Goal: Download file/media

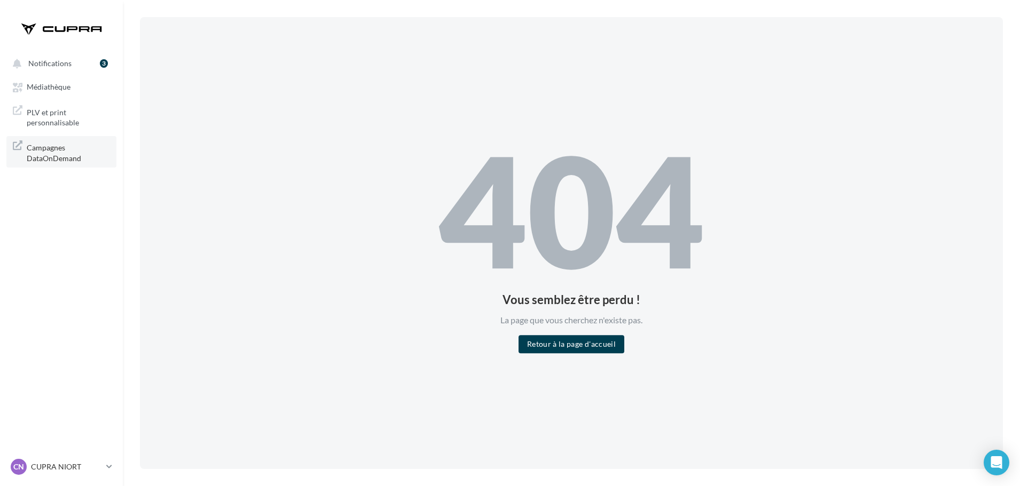
click at [59, 150] on span "Campagnes DataOnDemand" at bounding box center [68, 151] width 83 height 23
click at [61, 120] on span "PLV et print personnalisable" at bounding box center [68, 116] width 83 height 23
click at [54, 83] on span "Médiathèque" at bounding box center [49, 87] width 44 height 9
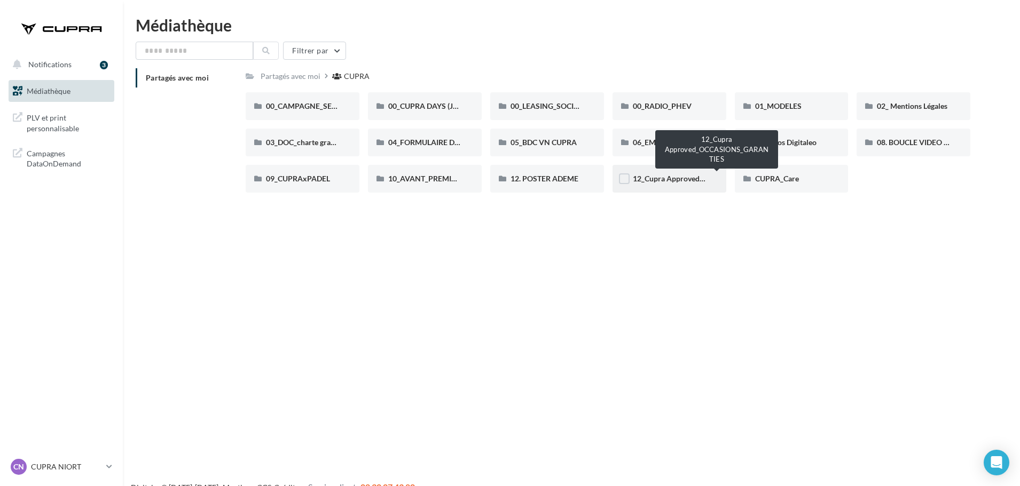
click at [633, 176] on span "12_Cupra Approved_OCCASIONS_GARANTIES" at bounding box center [712, 178] width 158 height 9
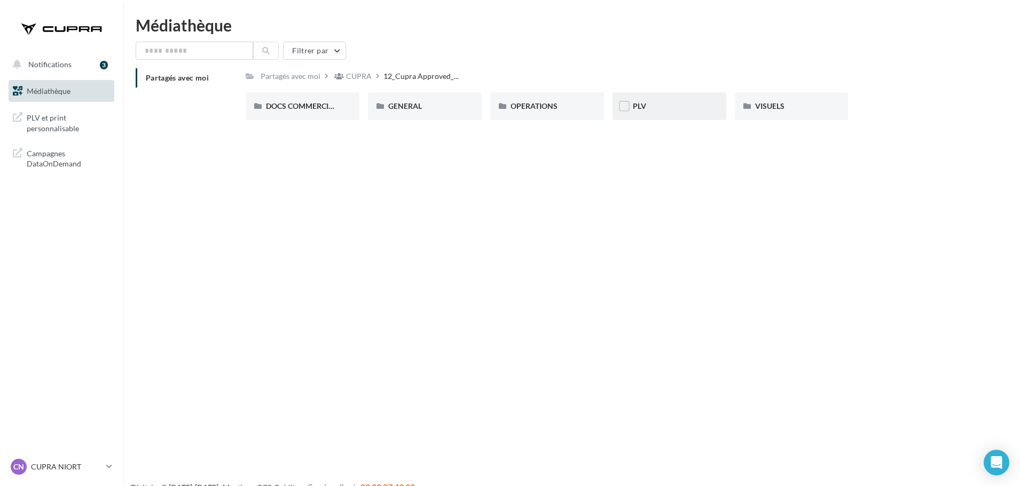
click at [677, 100] on div "PLV" at bounding box center [669, 106] width 114 height 28
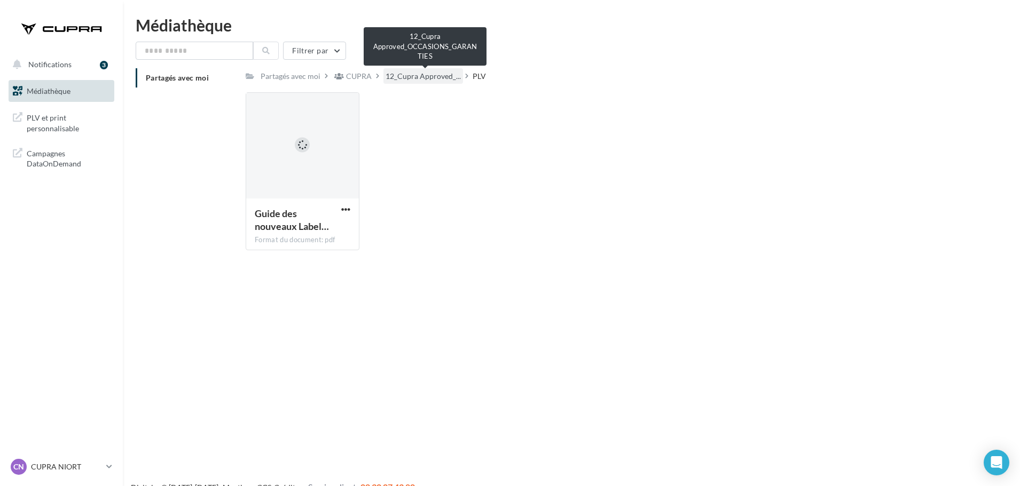
click at [431, 81] on span "12_Cupra Approved_..." at bounding box center [423, 76] width 75 height 11
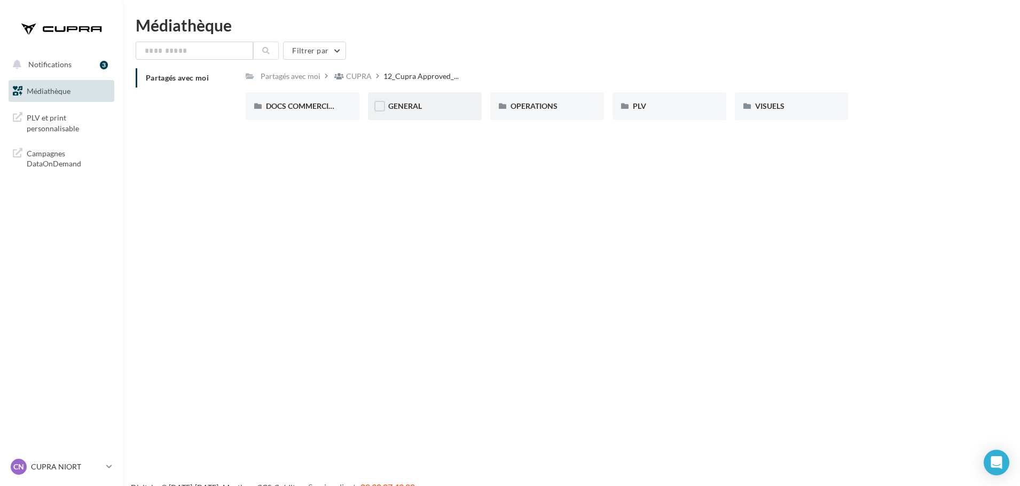
click at [433, 115] on div "GENERAL" at bounding box center [425, 106] width 114 height 28
click at [311, 113] on div "Charte VO" at bounding box center [303, 106] width 114 height 28
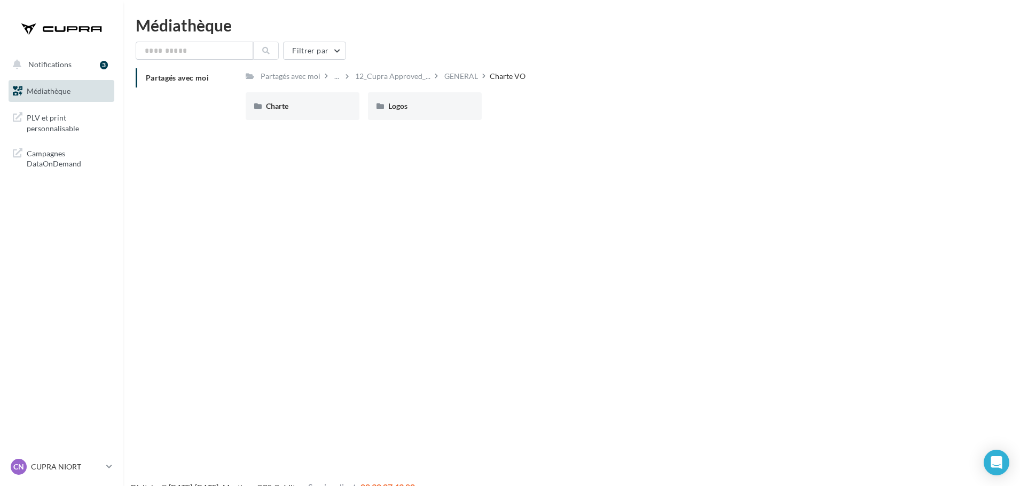
click at [311, 113] on div "Charte" at bounding box center [303, 106] width 114 height 28
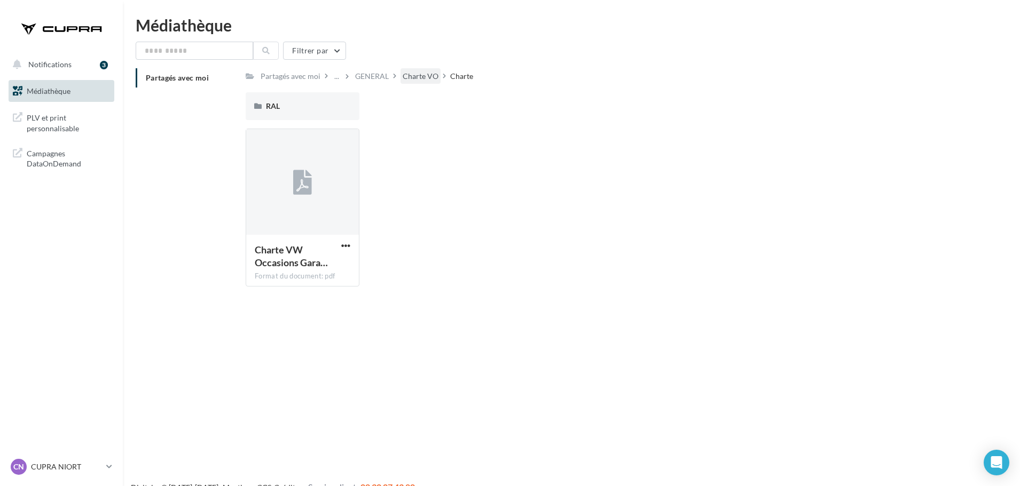
click at [405, 75] on div "Charte VO" at bounding box center [420, 75] width 40 height 15
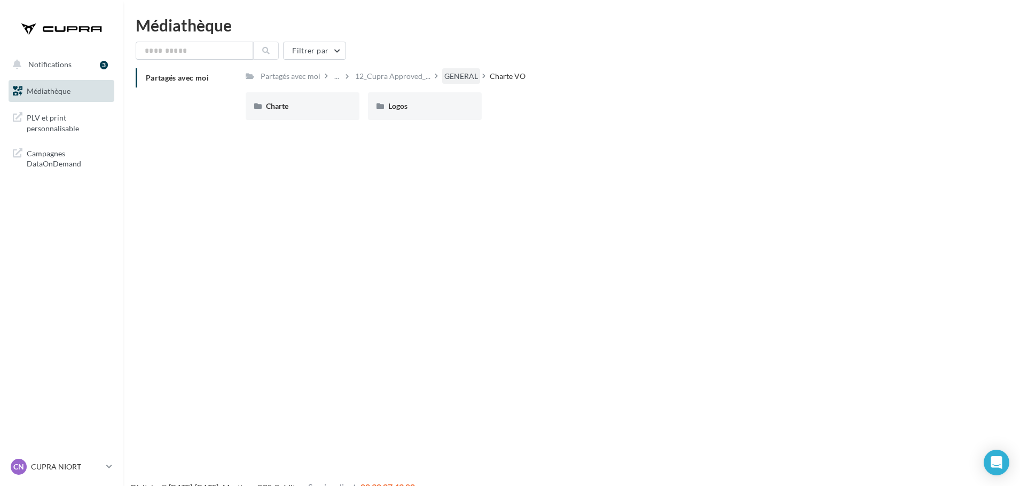
click at [453, 75] on div "GENERAL" at bounding box center [461, 76] width 34 height 11
click at [440, 114] on div "GARANTIE" at bounding box center [425, 106] width 114 height 28
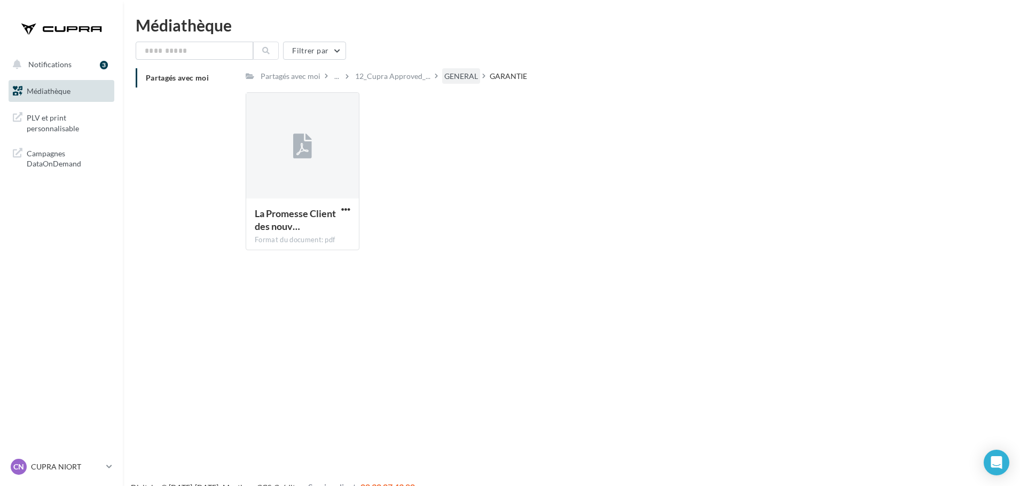
click at [463, 76] on div "GENERAL" at bounding box center [461, 76] width 34 height 11
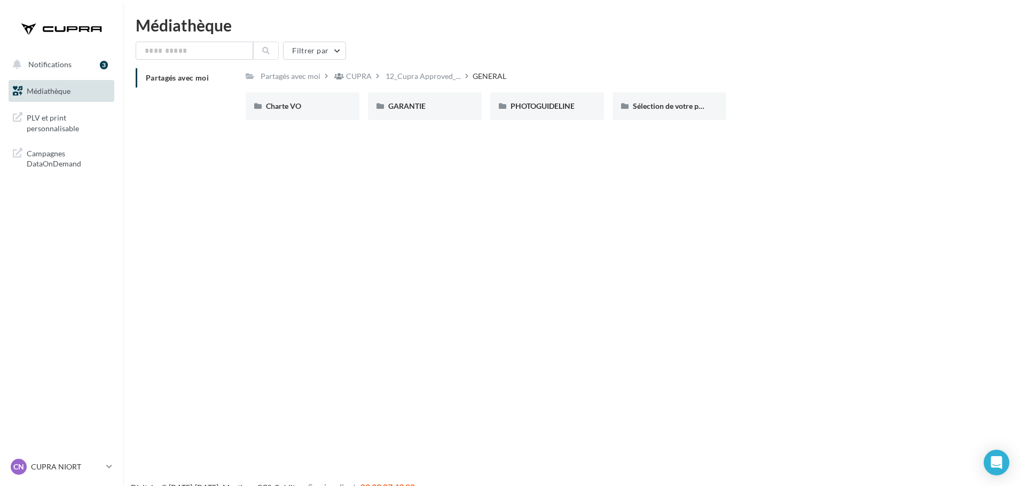
click at [580, 107] on div "PHOTOGUIDELINE" at bounding box center [546, 106] width 73 height 11
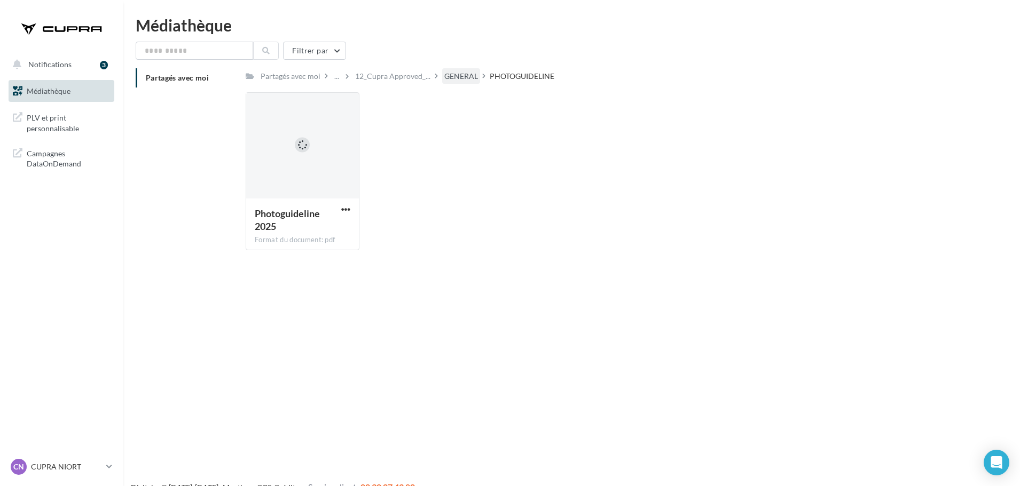
click at [455, 74] on div "GENERAL" at bounding box center [461, 76] width 34 height 11
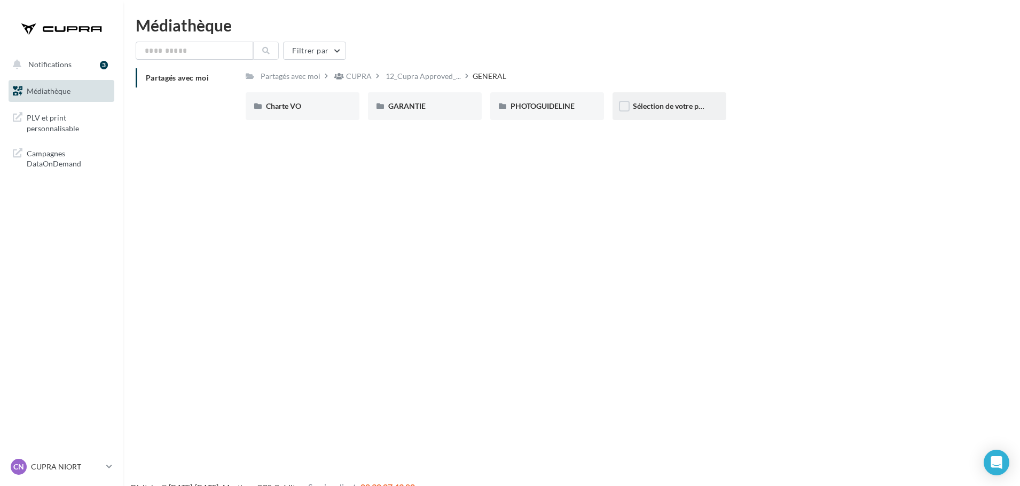
click at [640, 116] on div "Sélection de votre partenaire" at bounding box center [669, 106] width 114 height 28
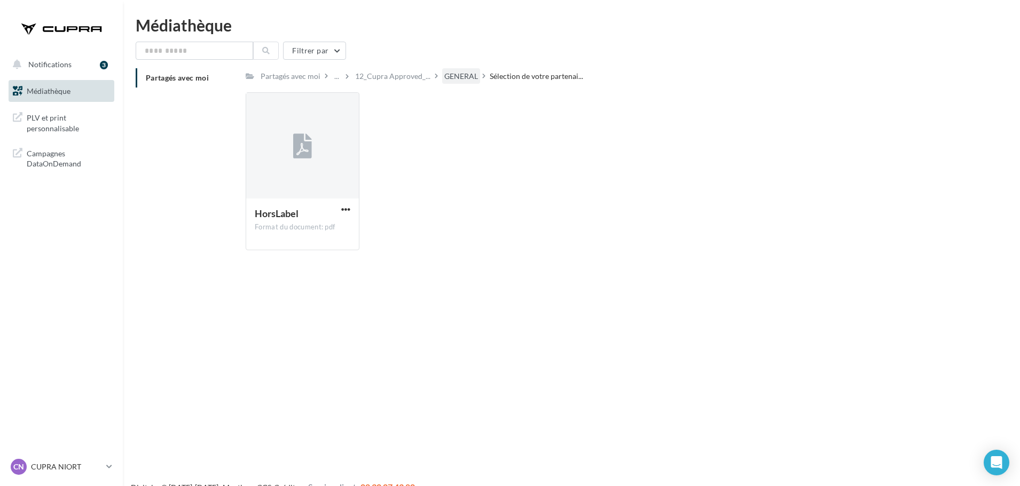
click at [446, 80] on div "GENERAL" at bounding box center [461, 75] width 38 height 15
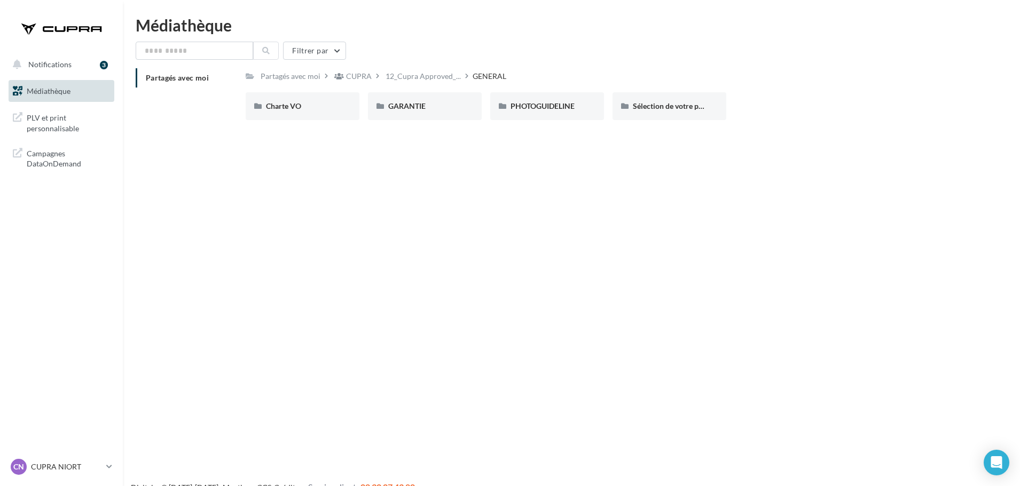
click at [417, 62] on div "Filtrer par Partagés avec moi Partagés avec moi CUPRA 12_Cupra Approved_... GEN…" at bounding box center [571, 85] width 871 height 87
click at [419, 82] on div "12_Cupra Approved_..." at bounding box center [423, 75] width 80 height 15
click at [817, 98] on div "VISUELS" at bounding box center [792, 106] width 114 height 28
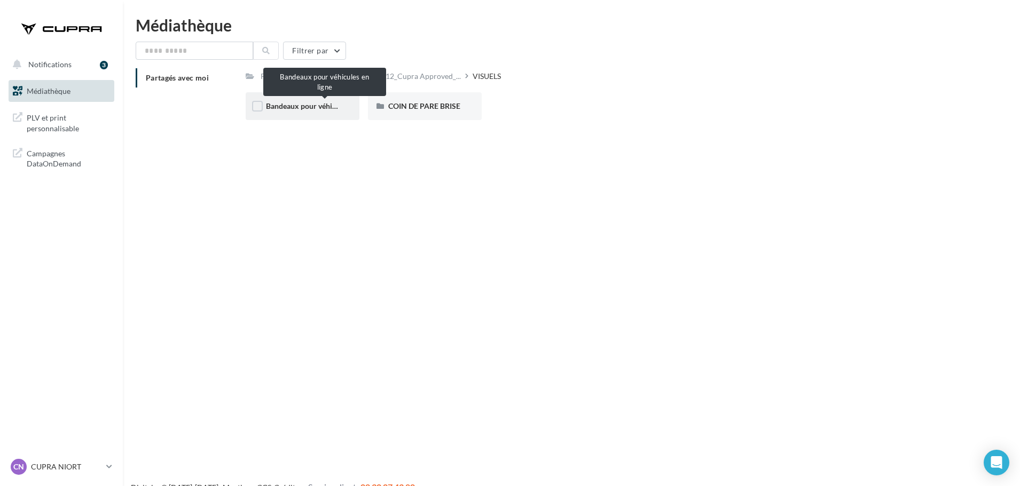
click at [315, 105] on span "Bandeaux pour véhicules en ligne" at bounding box center [321, 105] width 111 height 9
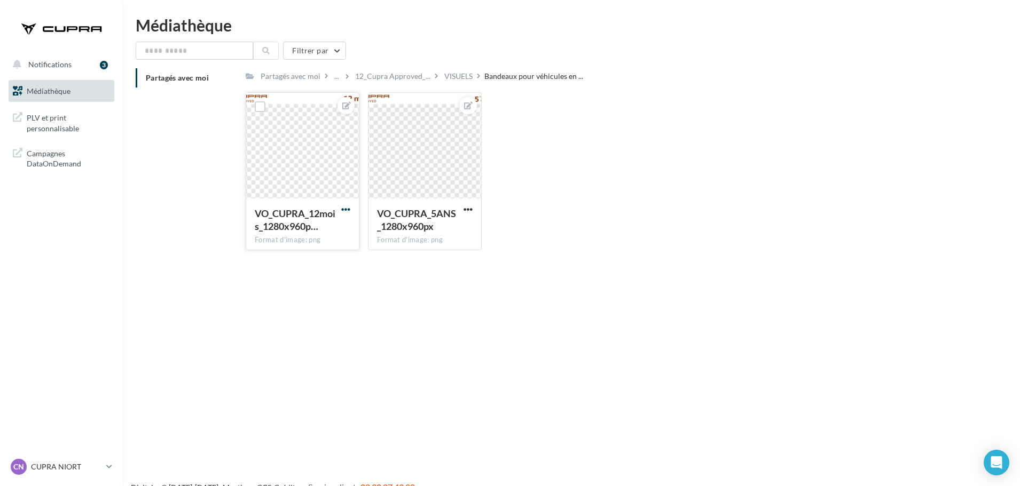
click at [349, 207] on span "button" at bounding box center [345, 209] width 9 height 9
click at [290, 263] on button "Télécharger" at bounding box center [296, 259] width 113 height 28
click at [468, 207] on span "button" at bounding box center [467, 209] width 9 height 9
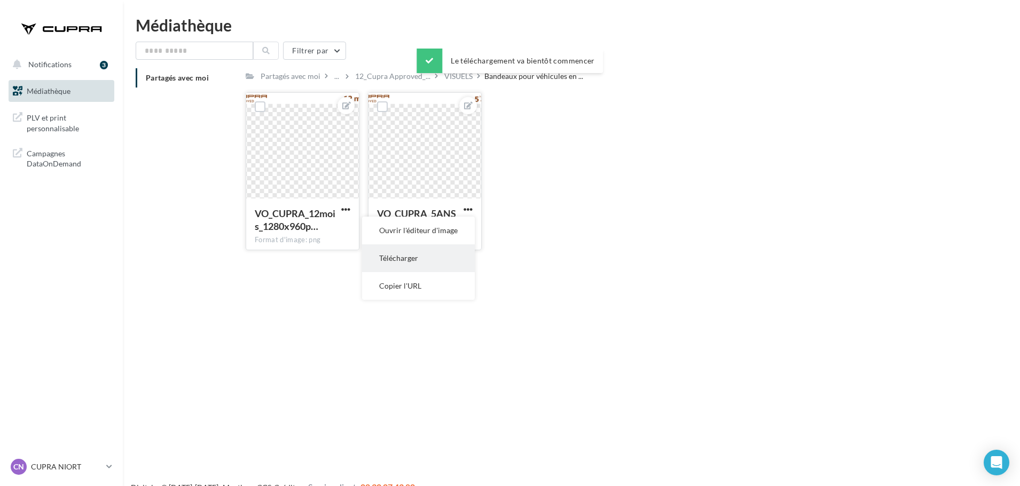
click at [454, 266] on button "Télécharger" at bounding box center [418, 259] width 113 height 28
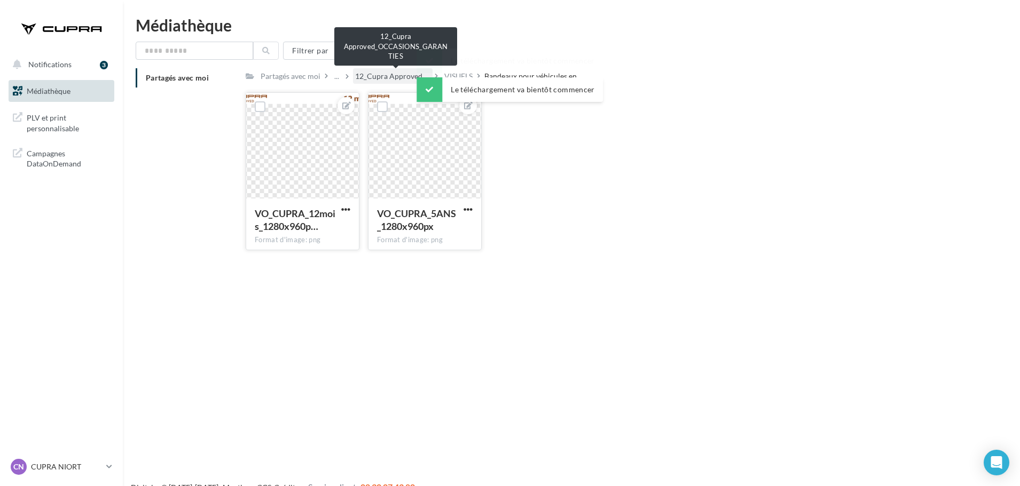
click at [363, 82] on span "12_Cupra Approved_..." at bounding box center [392, 76] width 75 height 11
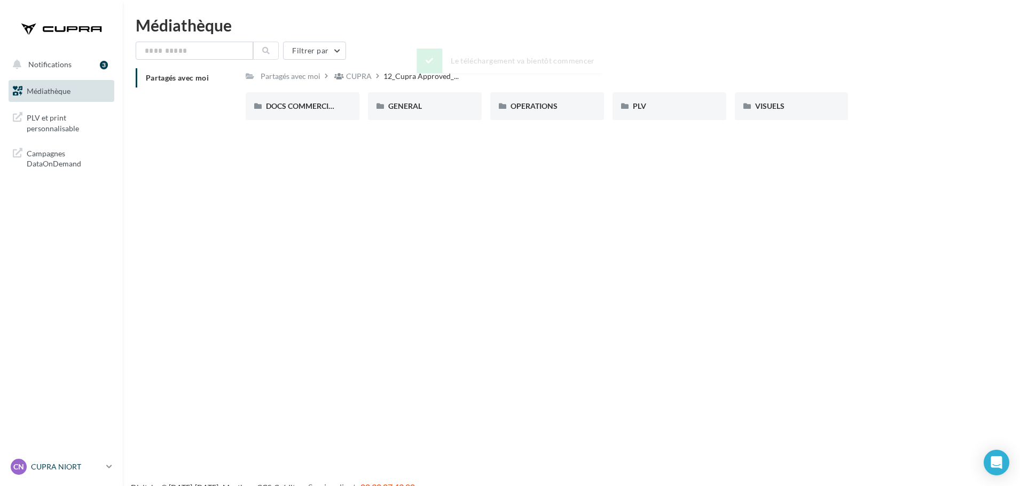
click at [104, 466] on link "CN CUPRA NIORT cupra-niort" at bounding box center [62, 467] width 106 height 20
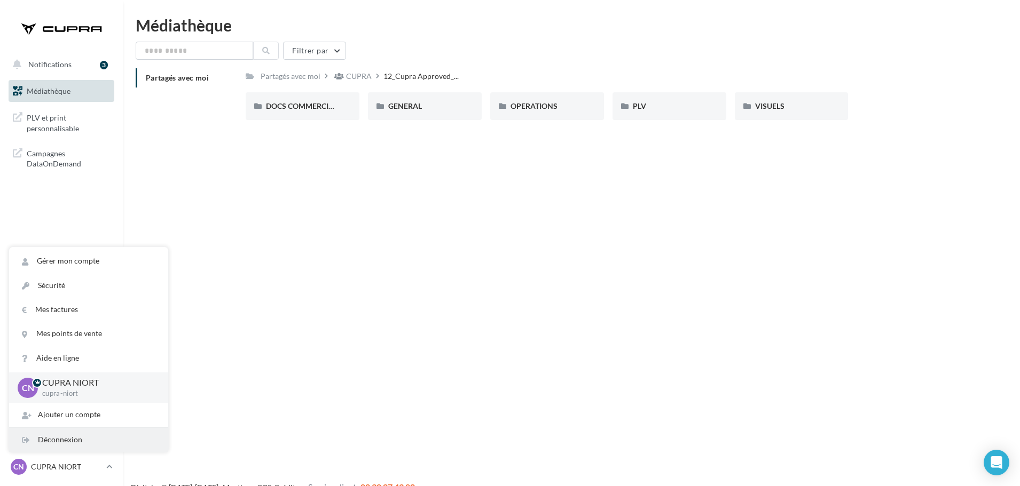
click at [83, 451] on div "Déconnexion" at bounding box center [88, 440] width 159 height 24
